Goal: Navigation & Orientation: Find specific page/section

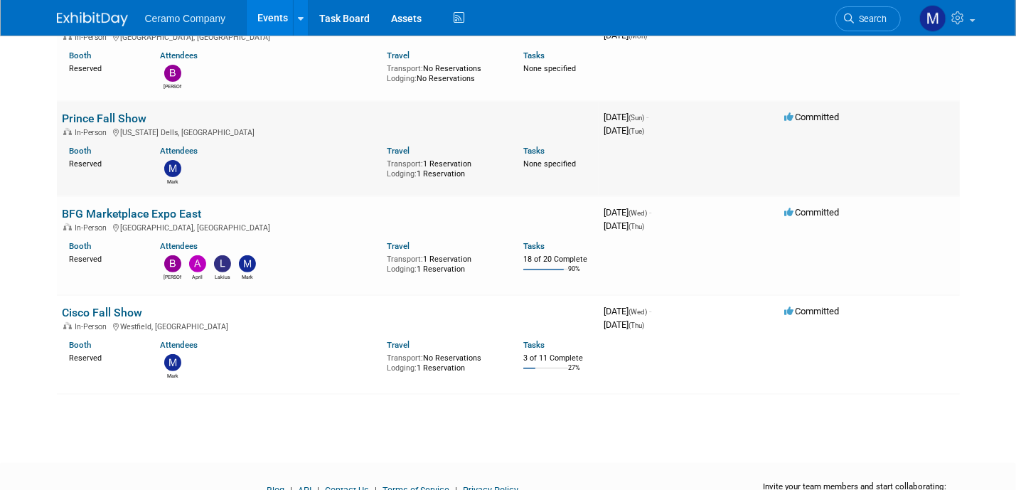
scroll to position [159, 0]
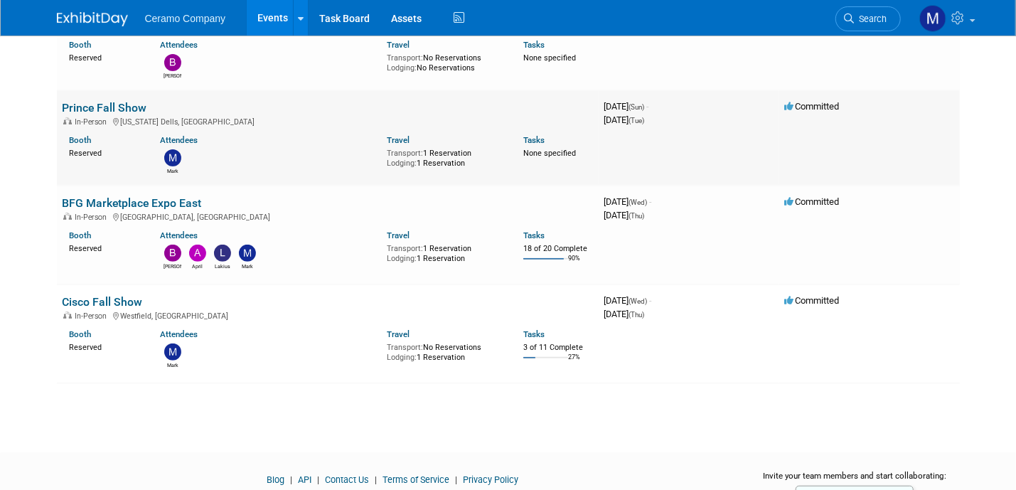
click at [123, 107] on link "Prince Fall Show" at bounding box center [105, 108] width 85 height 14
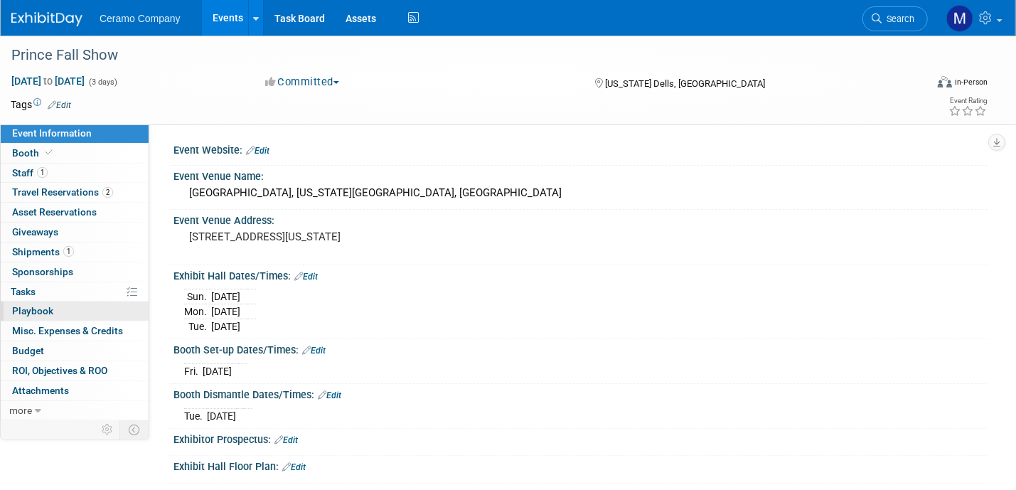
click at [73, 310] on link "0 Playbook 0" at bounding box center [75, 311] width 148 height 19
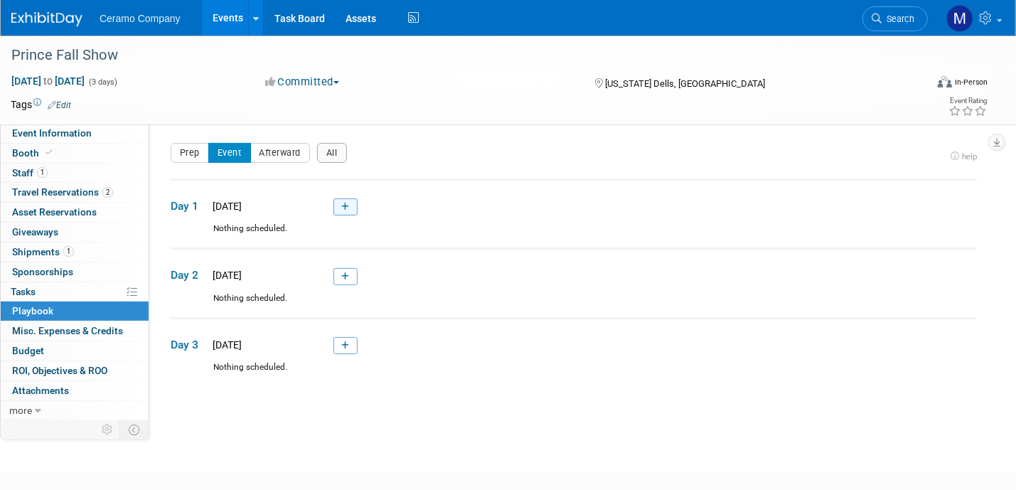
click at [349, 205] on icon at bounding box center [345, 207] width 8 height 9
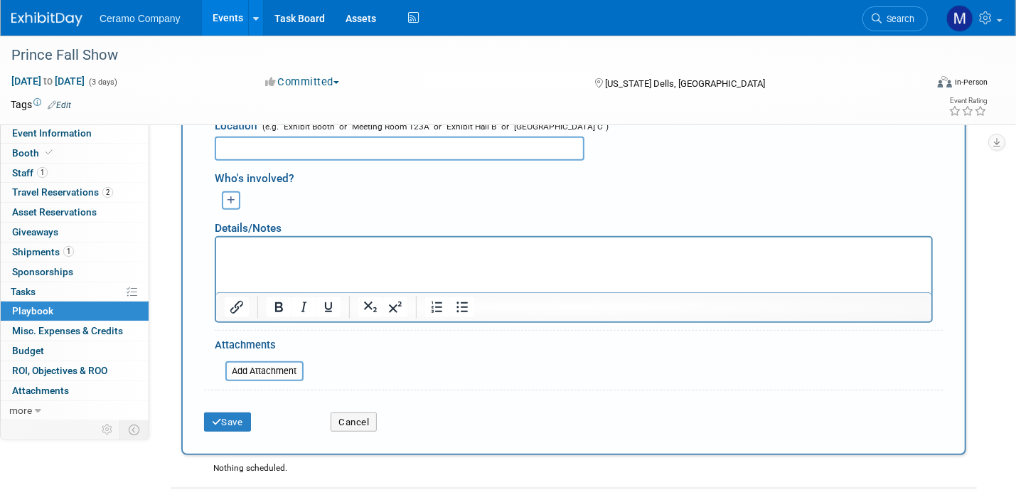
scroll to position [384, 0]
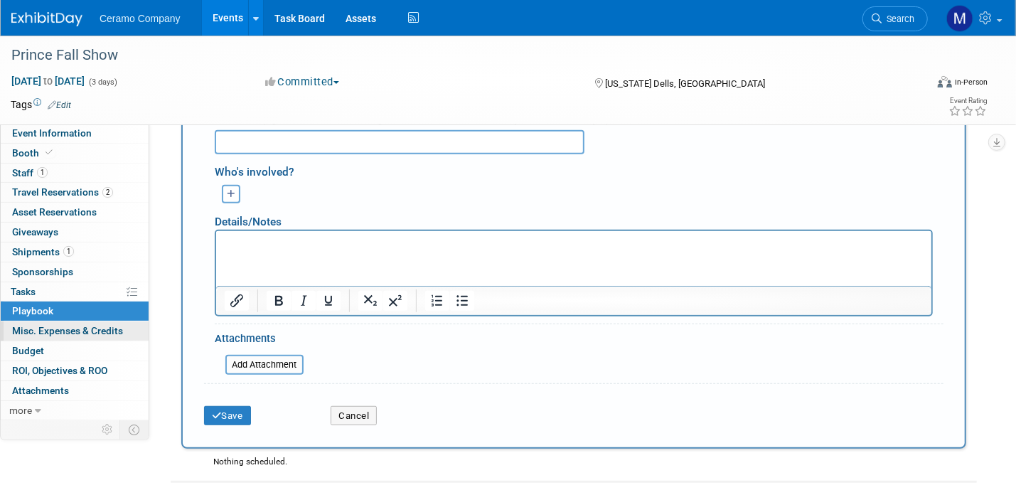
click at [90, 334] on span "Misc. Expenses & Credits 0" at bounding box center [67, 330] width 111 height 11
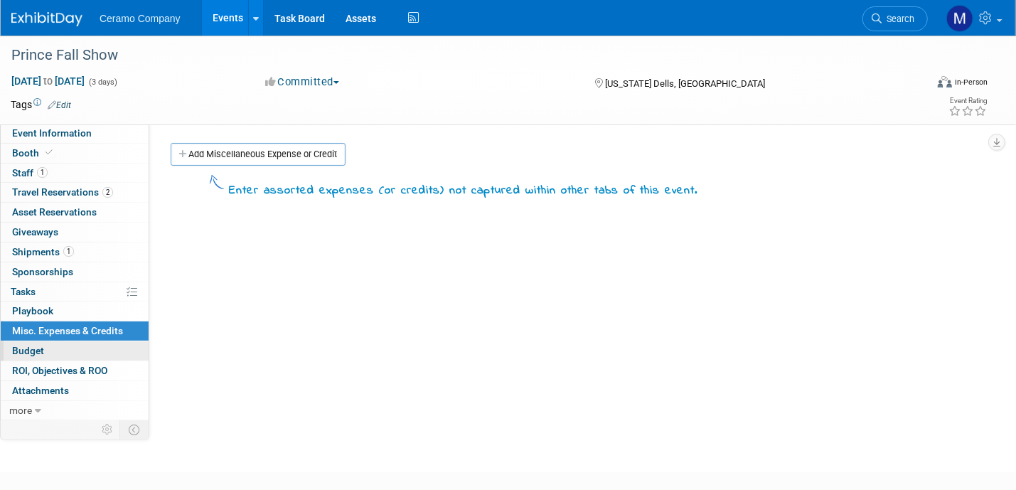
click at [49, 351] on link "Budget" at bounding box center [75, 350] width 148 height 19
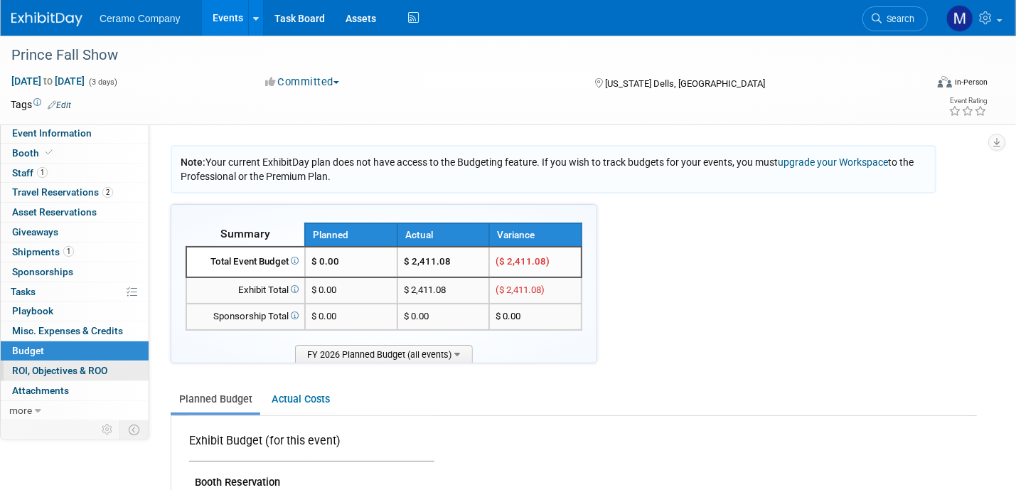
click at [59, 373] on span "ROI, Objectives & ROO 0" at bounding box center [59, 370] width 95 height 11
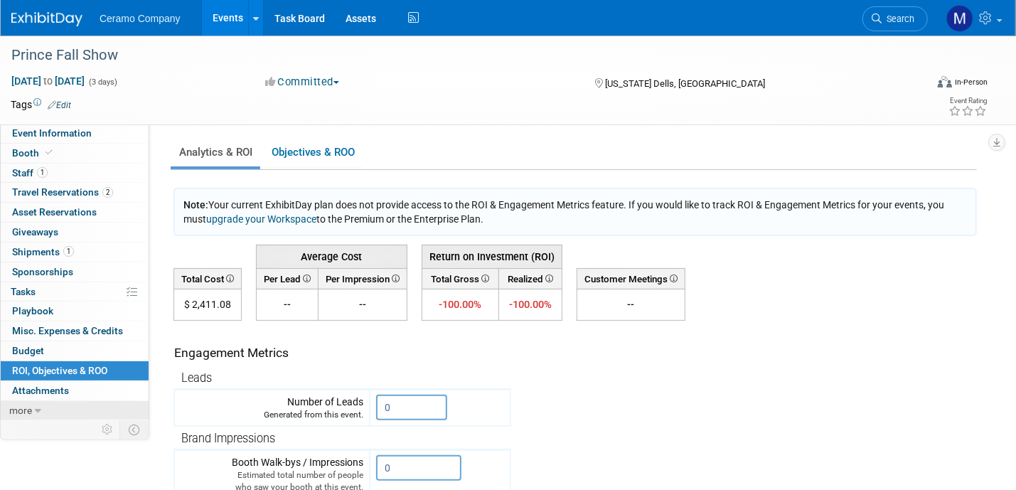
click at [35, 406] on icon at bounding box center [38, 411] width 6 height 10
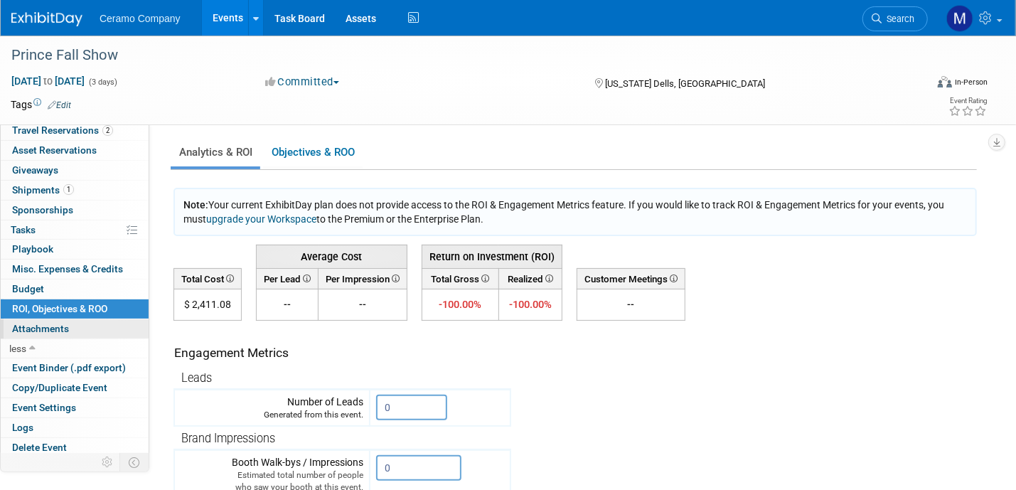
scroll to position [62, 0]
click at [62, 368] on span "Event Binder (.pdf export)" at bounding box center [69, 367] width 114 height 11
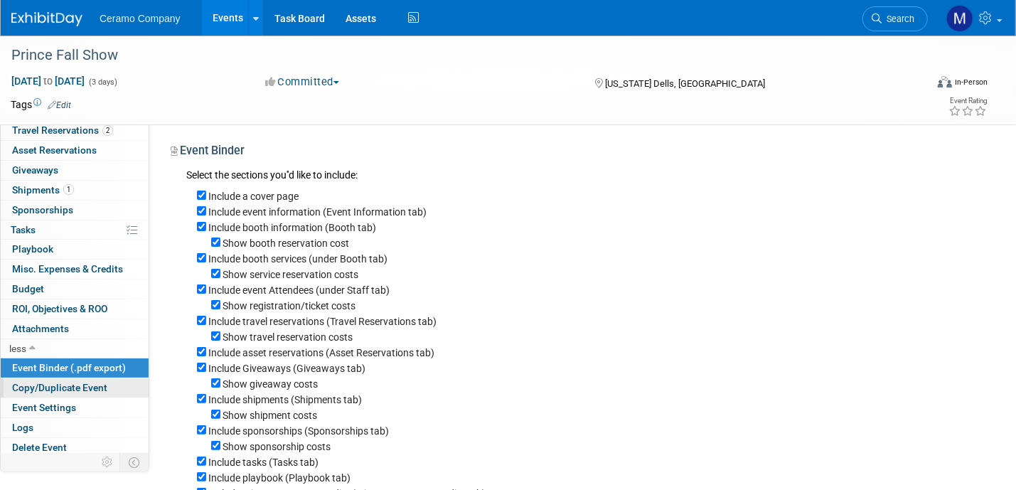
click at [64, 386] on span "Copy/Duplicate Event" at bounding box center [59, 387] width 95 height 11
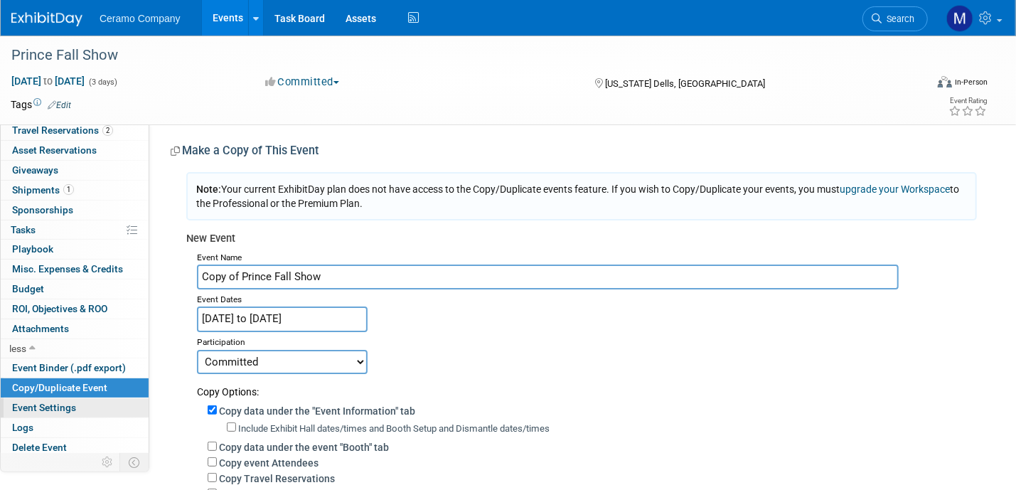
click at [54, 403] on span "Event Settings" at bounding box center [44, 407] width 64 height 11
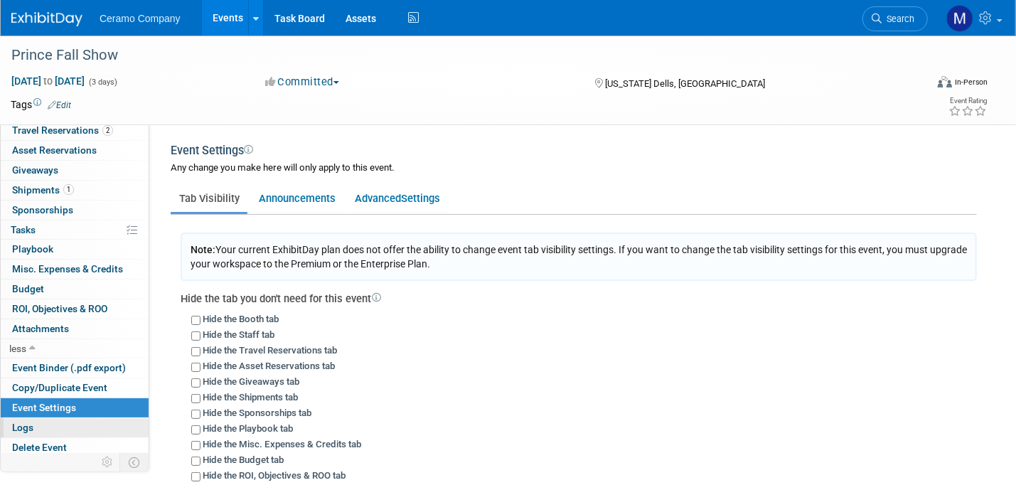
click at [58, 422] on link "Logs" at bounding box center [75, 427] width 148 height 19
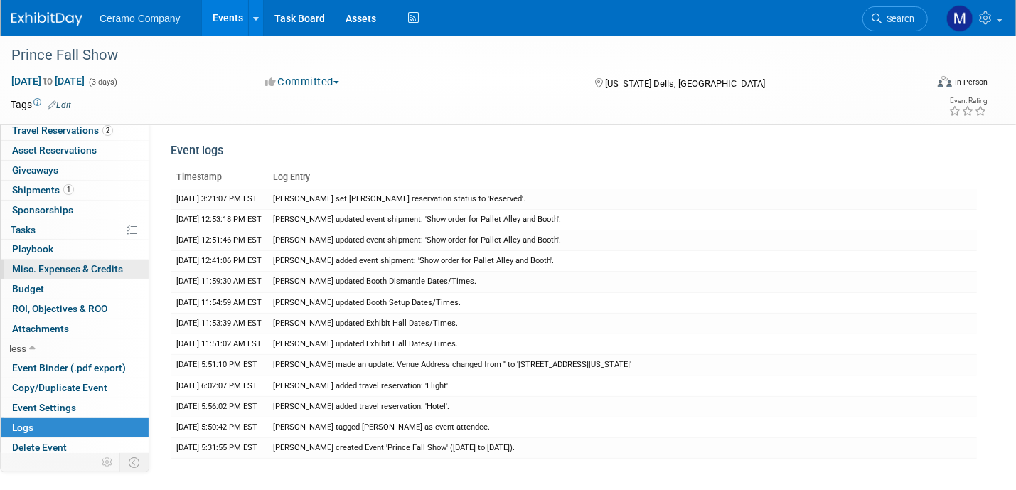
click at [51, 269] on span "Misc. Expenses & Credits 0" at bounding box center [67, 268] width 111 height 11
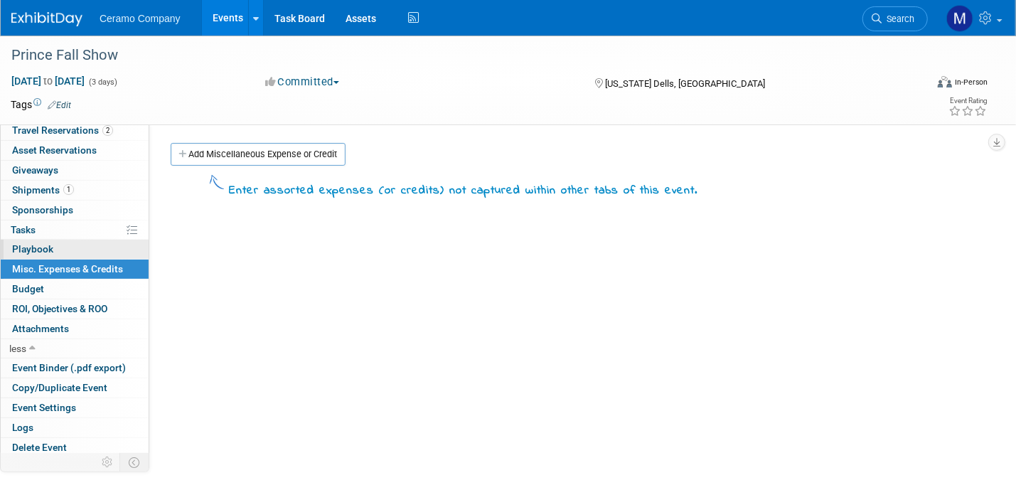
drag, startPoint x: 56, startPoint y: 246, endPoint x: 41, endPoint y: 246, distance: 14.9
click at [58, 246] on link "0 Playbook 0" at bounding box center [75, 249] width 148 height 19
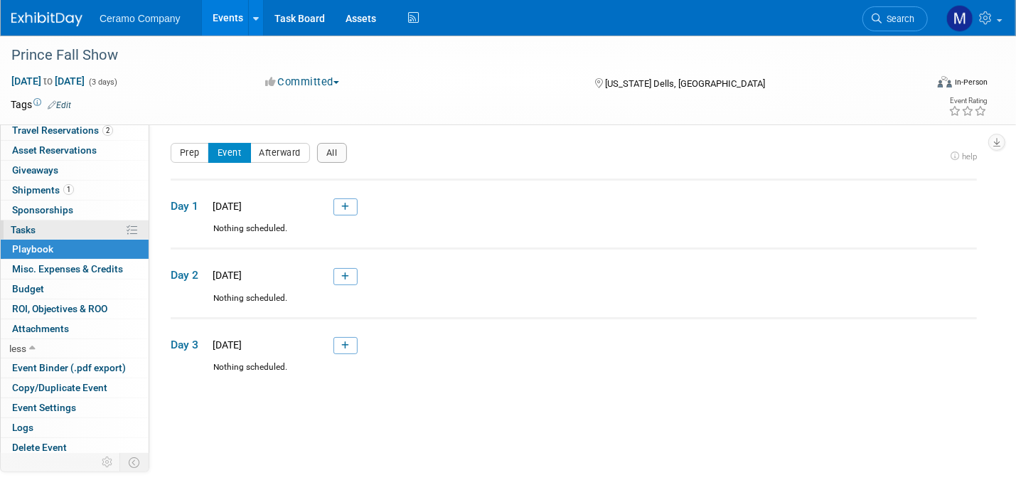
click at [30, 227] on span "Tasks 0%" at bounding box center [23, 229] width 25 height 11
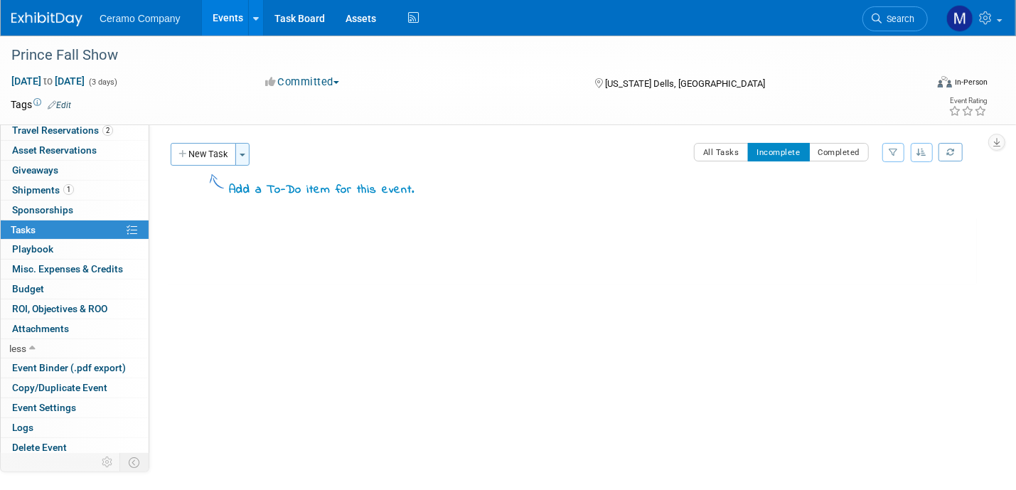
click at [245, 156] on button "Toggle Dropdown" at bounding box center [242, 154] width 14 height 23
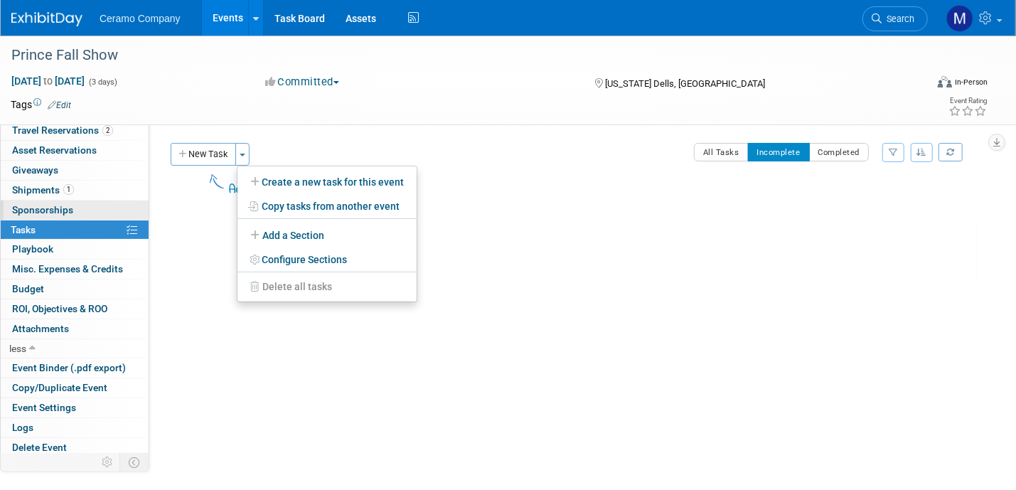
click at [78, 207] on link "0 Sponsorships 0" at bounding box center [75, 210] width 148 height 19
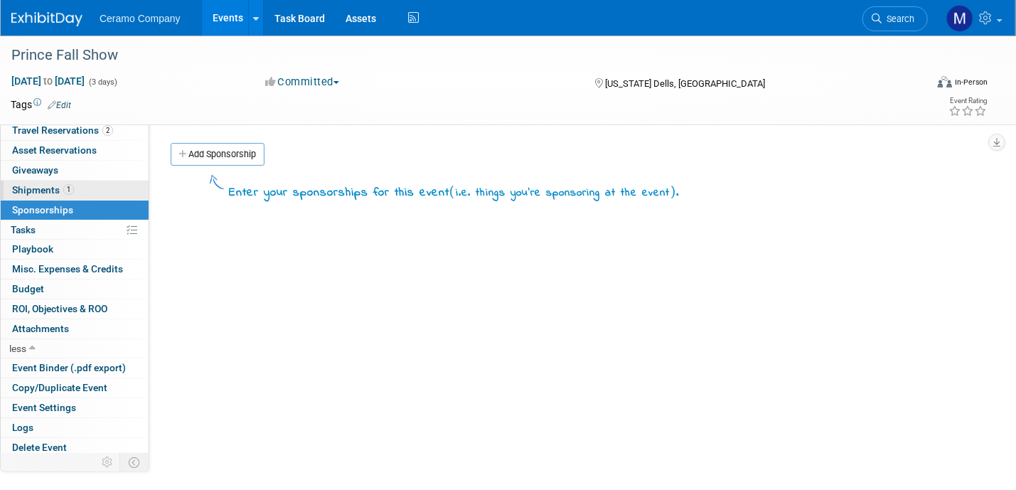
click at [75, 191] on link "1 Shipments 1" at bounding box center [75, 190] width 148 height 19
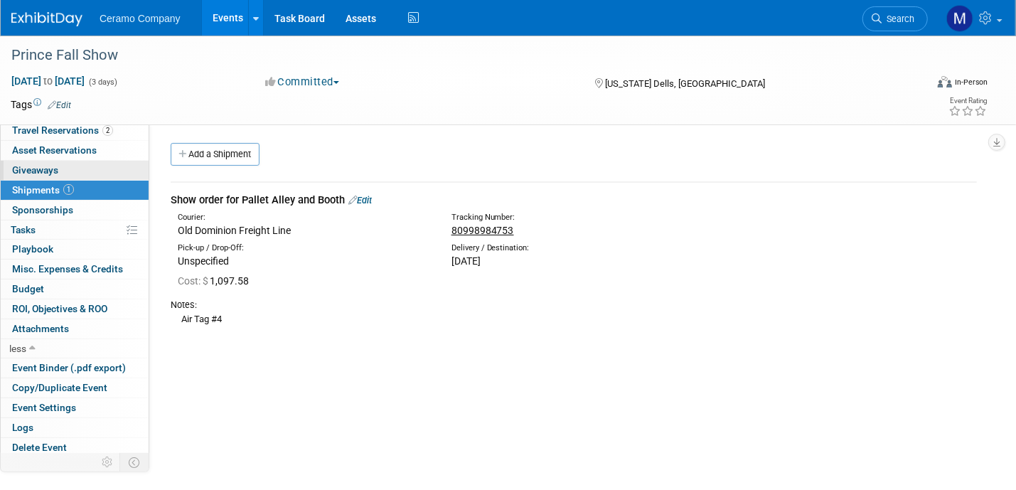
click at [75, 166] on link "0 Giveaways 0" at bounding box center [75, 170] width 148 height 19
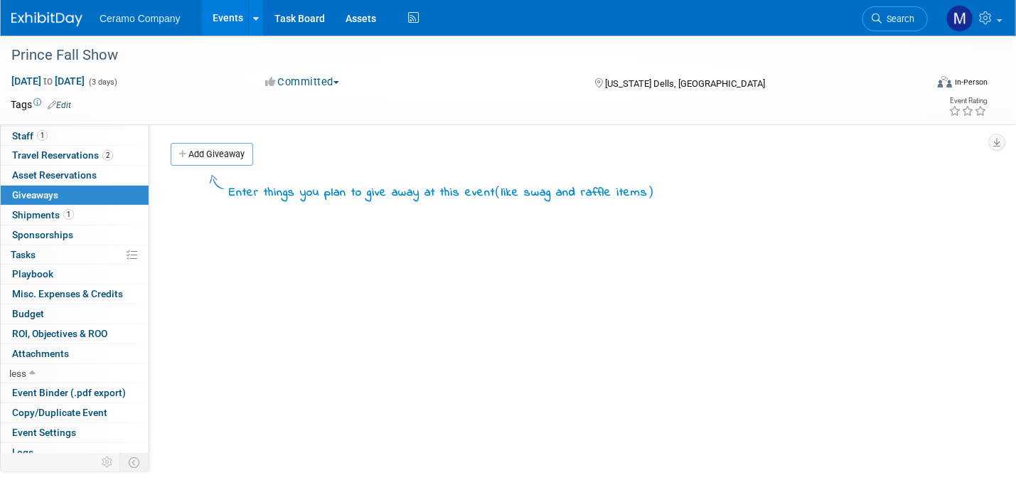
scroll to position [0, 0]
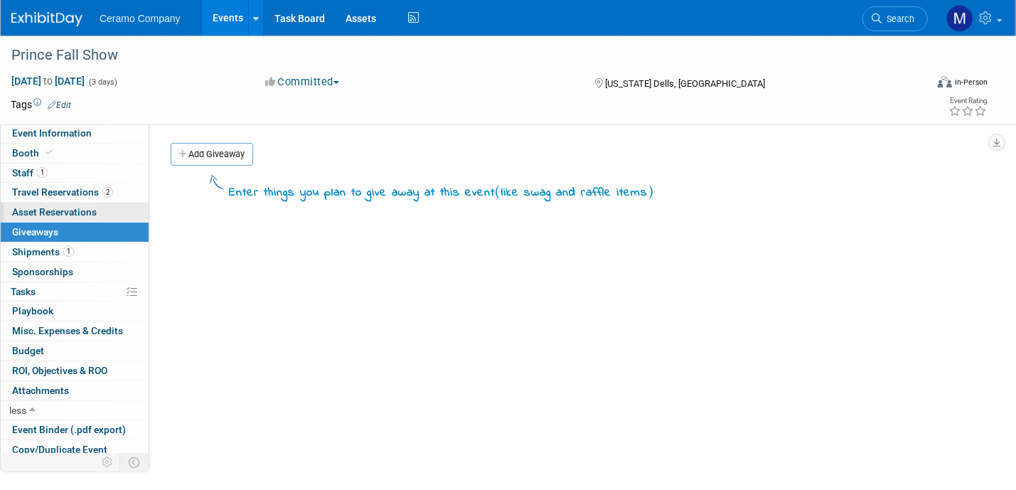
click at [78, 212] on span "Asset Reservations 0" at bounding box center [54, 211] width 85 height 11
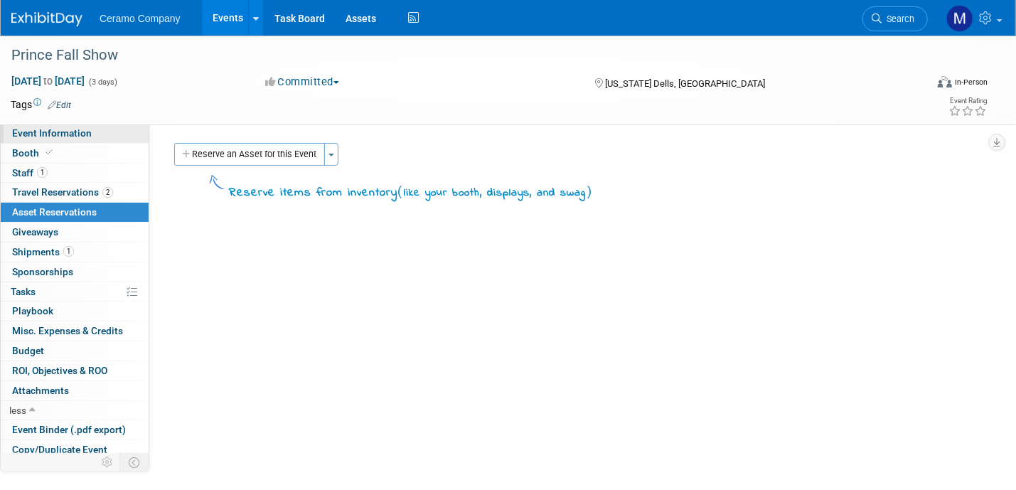
click at [87, 134] on span "Event Information" at bounding box center [52, 132] width 80 height 11
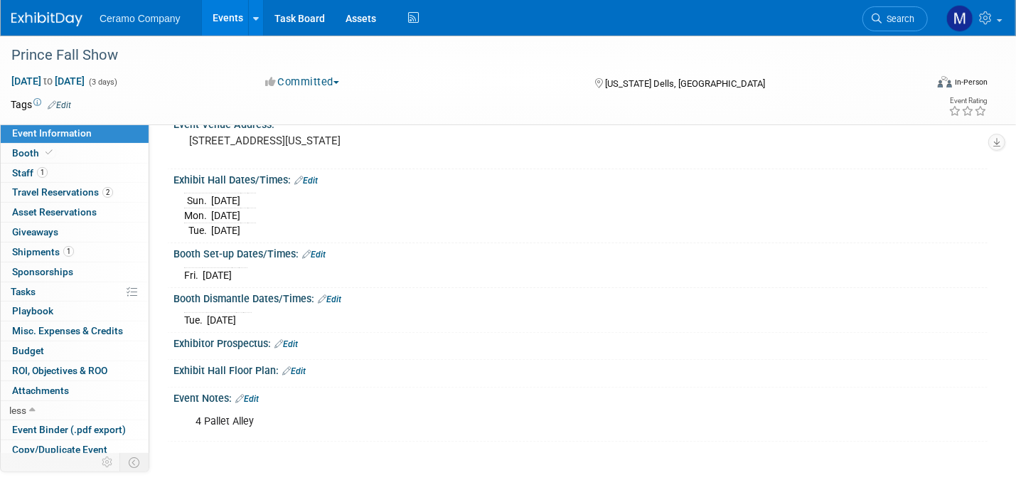
scroll to position [107, 0]
